Goal: Task Accomplishment & Management: Manage account settings

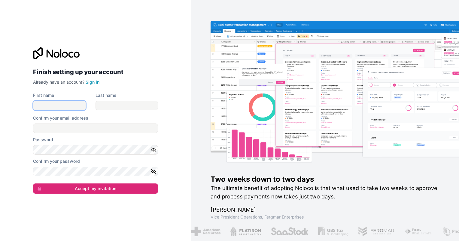
click at [45, 101] on input "First name" at bounding box center [59, 106] width 53 height 10
type input "Enrico Vincenzo"
type input "Nicolei"
click at [71, 129] on input "Confirm your email address" at bounding box center [95, 129] width 125 height 10
type input "[PERSON_NAME][EMAIL_ADDRESS][DOMAIN_NAME]"
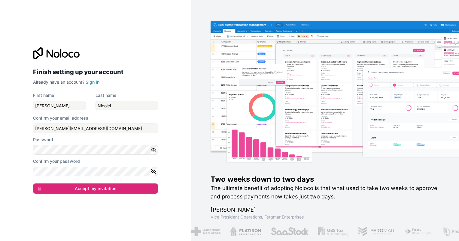
click at [18, 167] on div "Finish setting up your account Already have an account? Sign in First name Enri…" at bounding box center [95, 120] width 191 height 241
click at [113, 187] on button "Accept my invitation" at bounding box center [95, 189] width 125 height 10
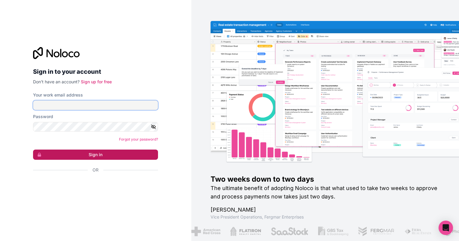
type input "[PERSON_NAME][EMAIL_ADDRESS][DOMAIN_NAME]"
click at [97, 153] on button "Sign in" at bounding box center [95, 155] width 125 height 10
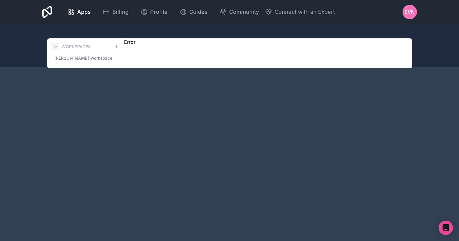
click at [55, 45] on icon at bounding box center [55, 46] width 5 height 5
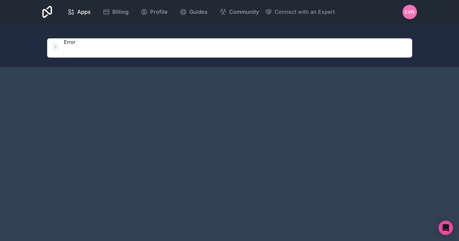
click at [55, 45] on icon at bounding box center [55, 46] width 5 height 5
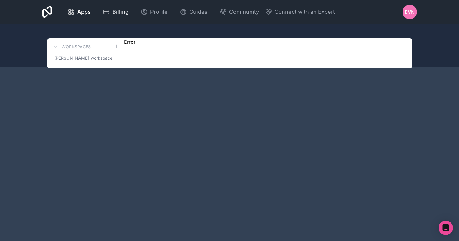
click at [119, 8] on span "Billing" at bounding box center [120, 12] width 16 height 8
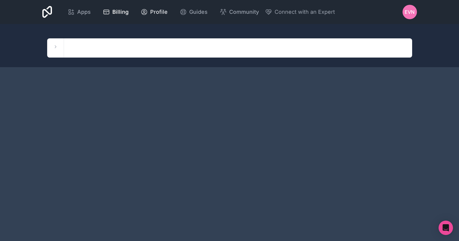
click at [151, 11] on span "Profile" at bounding box center [158, 12] width 17 height 8
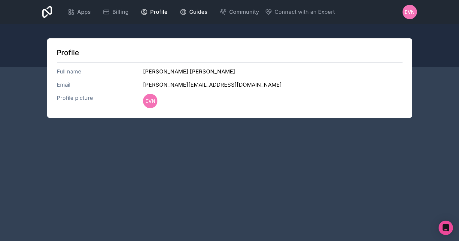
click at [190, 13] on span "Guides" at bounding box center [198, 12] width 18 height 8
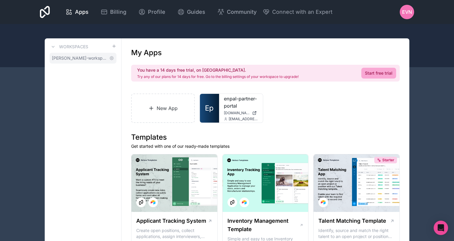
click at [101, 58] on span "[PERSON_NAME]-workspace" at bounding box center [79, 58] width 55 height 6
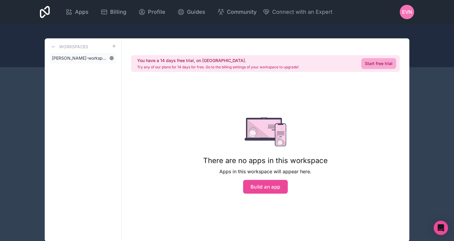
click at [112, 58] on icon at bounding box center [111, 58] width 5 height 5
